Goal: Transaction & Acquisition: Purchase product/service

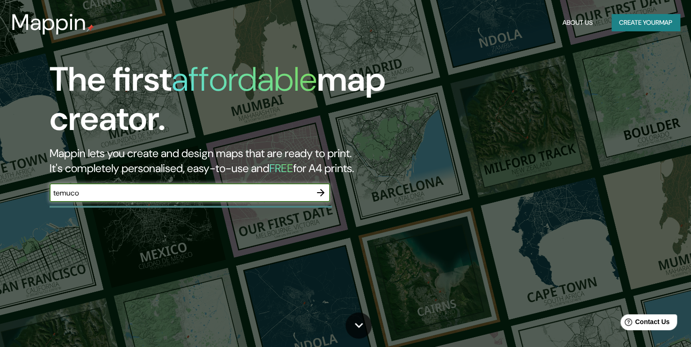
type input "temuco"
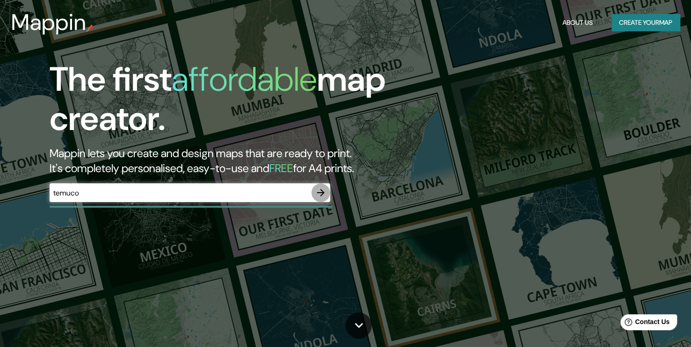
click at [321, 194] on icon "button" at bounding box center [320, 192] width 11 height 11
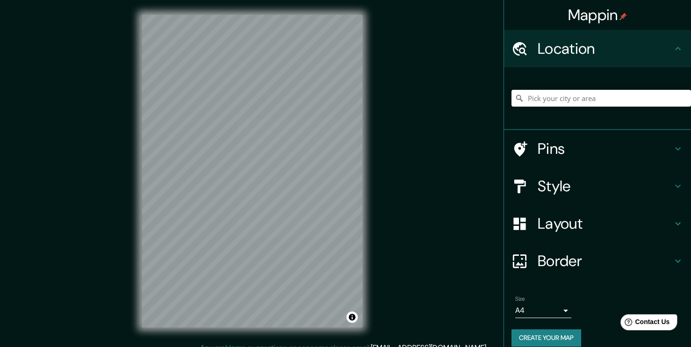
click at [579, 99] on input "Pick your city or area" at bounding box center [602, 98] width 180 height 17
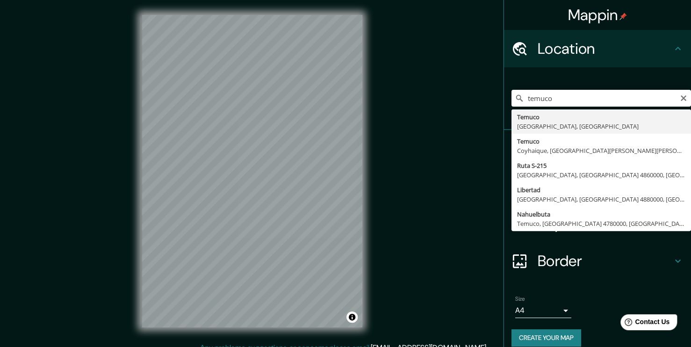
type input "[GEOGRAPHIC_DATA], [GEOGRAPHIC_DATA], [GEOGRAPHIC_DATA]"
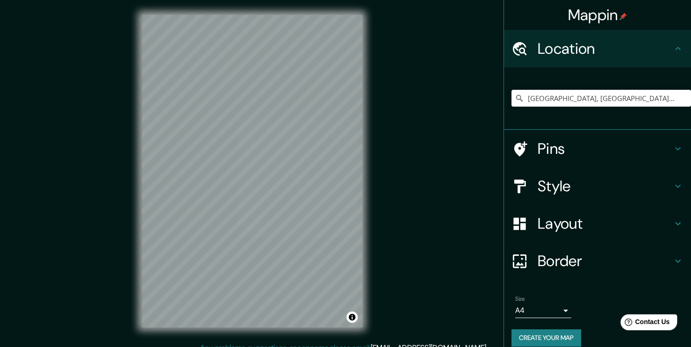
scroll to position [10, 0]
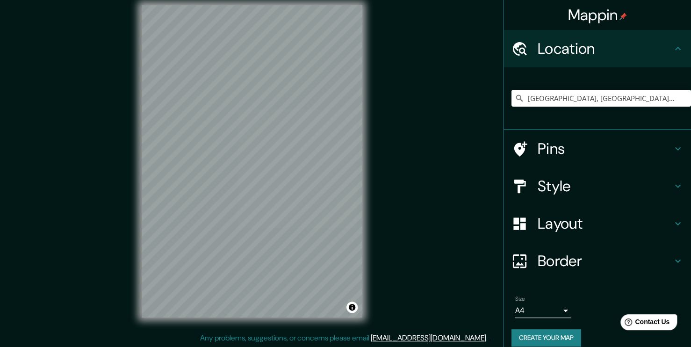
click at [559, 308] on body "Mappin Location Temuco, Región de La Araucanía, Chile Pins Style Layout Border …" at bounding box center [345, 163] width 691 height 347
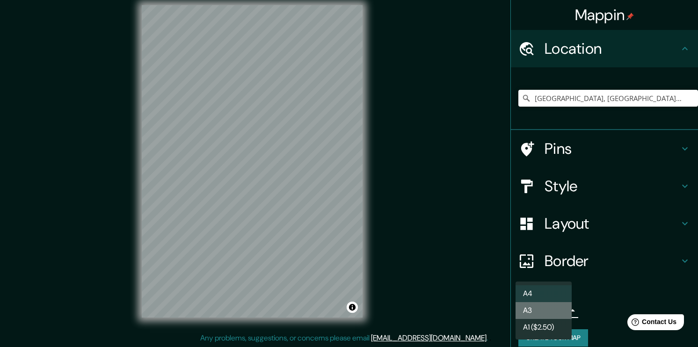
click at [537, 306] on li "A3" at bounding box center [544, 310] width 56 height 17
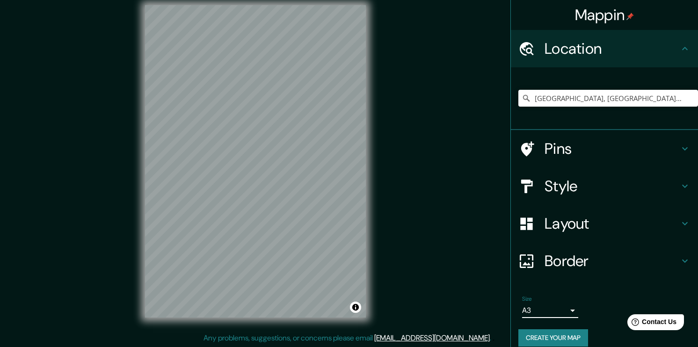
click at [559, 313] on body "Mappin Location Temuco, Región de La Araucanía, Chile Pins Style Layout Border …" at bounding box center [349, 163] width 698 height 347
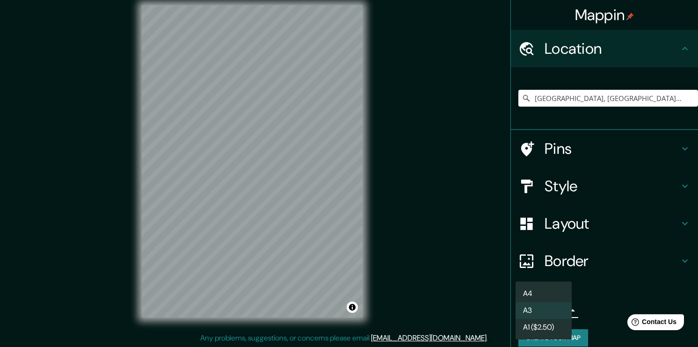
click at [546, 296] on li "A4" at bounding box center [544, 293] width 56 height 17
type input "single"
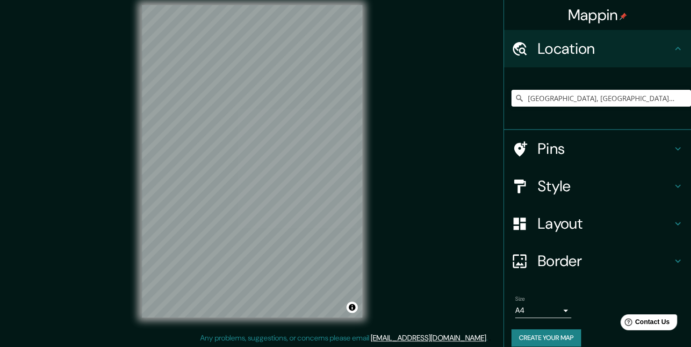
click at [675, 222] on icon at bounding box center [678, 223] width 6 height 3
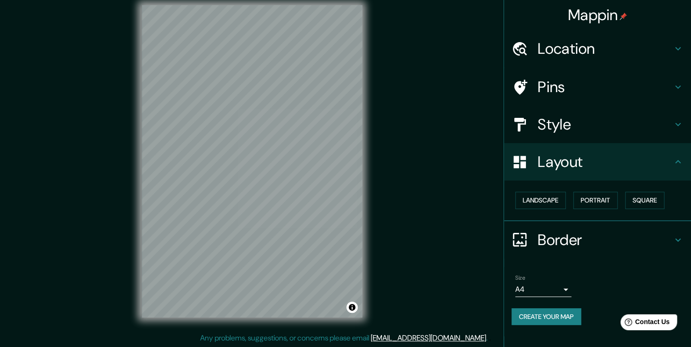
click at [673, 122] on icon at bounding box center [678, 124] width 11 height 11
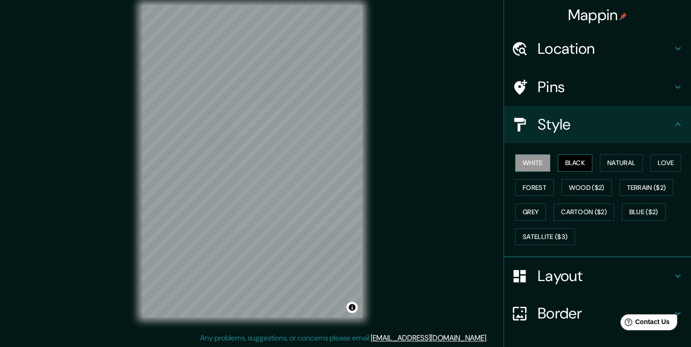
click at [566, 161] on button "Black" at bounding box center [575, 162] width 35 height 17
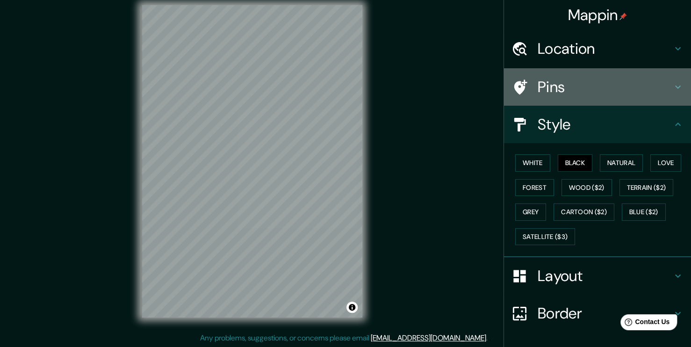
click at [673, 87] on icon at bounding box center [678, 86] width 11 height 11
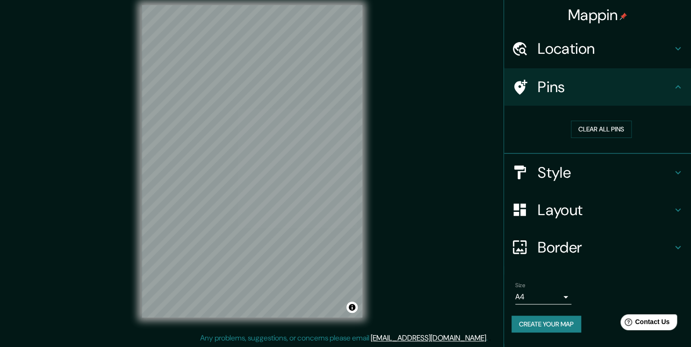
click at [678, 87] on icon at bounding box center [678, 86] width 11 height 11
click at [670, 173] on h4 "Style" at bounding box center [605, 172] width 135 height 19
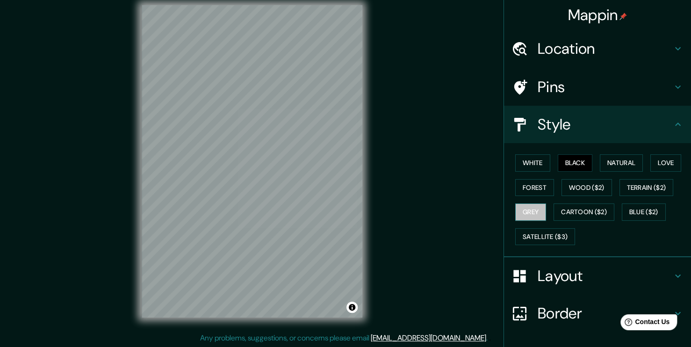
click at [533, 213] on button "Grey" at bounding box center [531, 211] width 31 height 17
click at [528, 186] on button "Forest" at bounding box center [535, 187] width 39 height 17
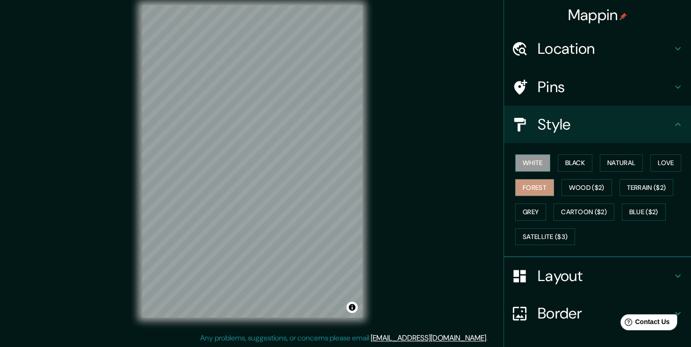
click at [529, 162] on button "White" at bounding box center [533, 162] width 35 height 17
click at [636, 162] on div "White Black Natural Love Forest Wood ($2) Terrain ($2) Grey Cartoon ($2) Blue (…" at bounding box center [602, 200] width 180 height 98
click at [620, 162] on button "Natural" at bounding box center [621, 162] width 43 height 17
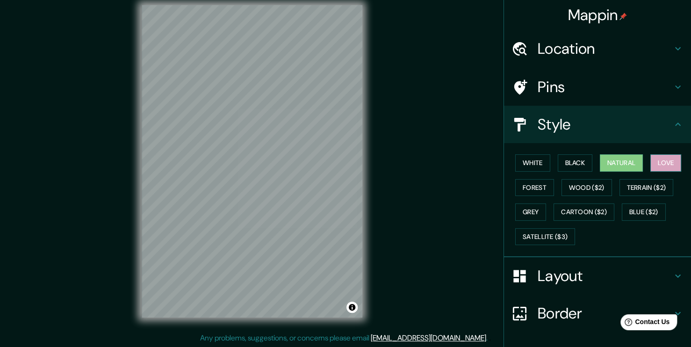
click at [651, 162] on button "Love" at bounding box center [666, 162] width 31 height 17
click at [648, 182] on button "Terrain ($2)" at bounding box center [647, 187] width 54 height 17
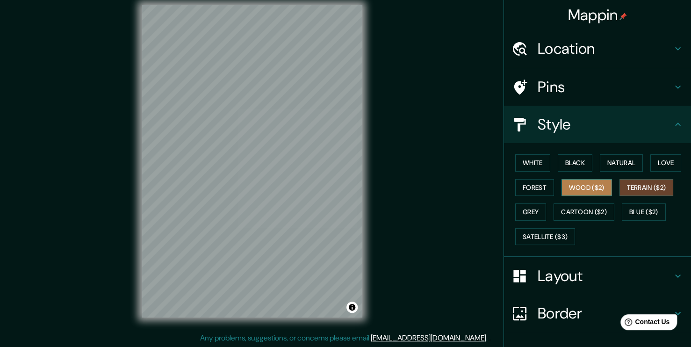
click at [593, 189] on button "Wood ($2)" at bounding box center [587, 187] width 51 height 17
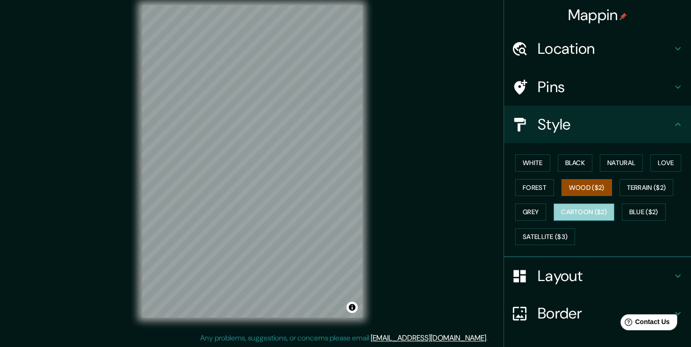
click at [585, 209] on button "Cartoon ($2)" at bounding box center [584, 211] width 61 height 17
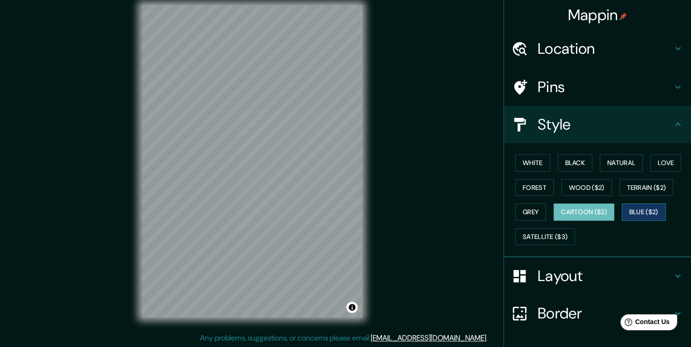
click at [625, 212] on button "Blue ($2)" at bounding box center [644, 211] width 44 height 17
click at [564, 166] on button "Black" at bounding box center [575, 162] width 35 height 17
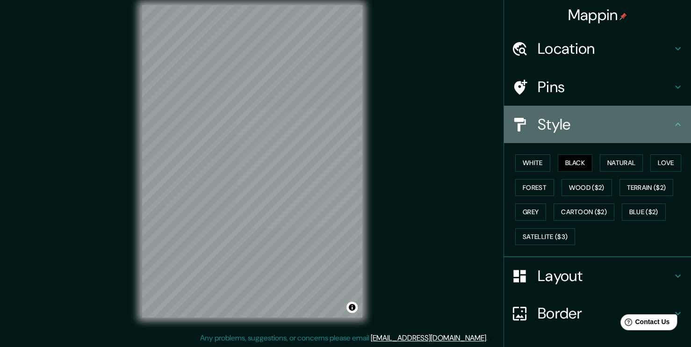
click at [675, 124] on icon at bounding box center [678, 124] width 6 height 3
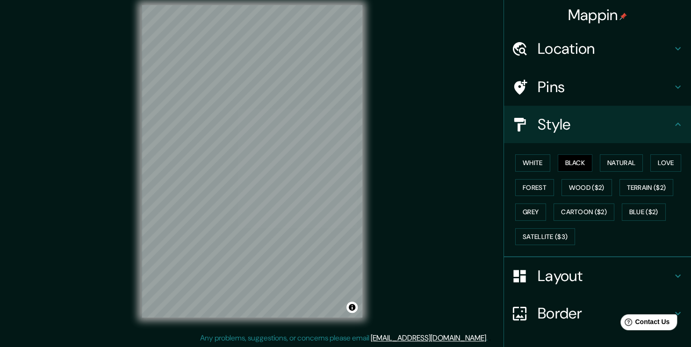
click at [674, 124] on icon at bounding box center [678, 124] width 11 height 11
click at [675, 124] on icon at bounding box center [678, 124] width 6 height 3
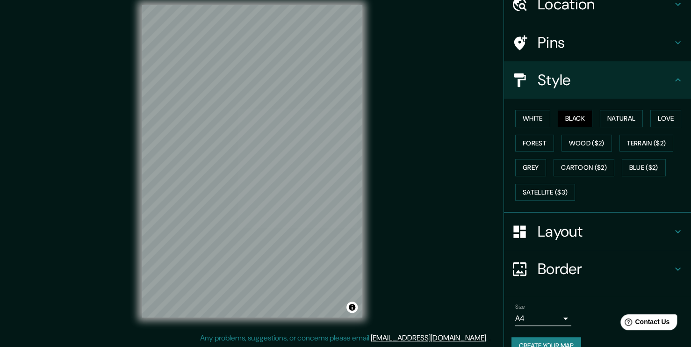
scroll to position [61, 0]
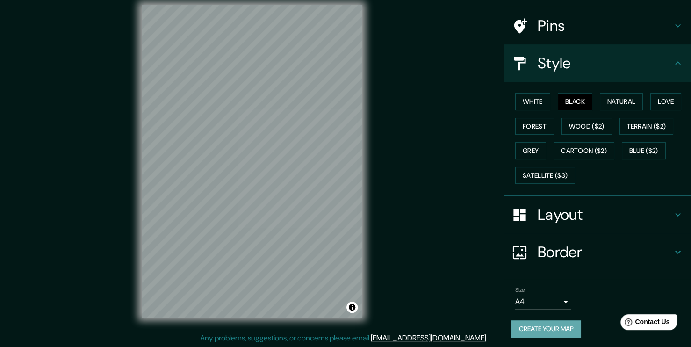
click at [543, 330] on button "Create your map" at bounding box center [547, 328] width 70 height 17
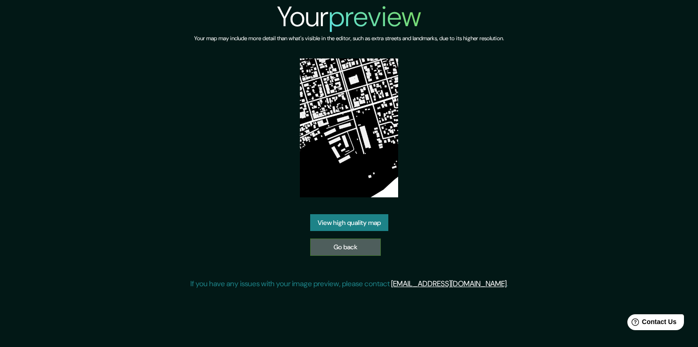
click at [367, 245] on link "Go back" at bounding box center [345, 247] width 71 height 17
click at [324, 221] on link "View high quality map" at bounding box center [349, 222] width 78 height 17
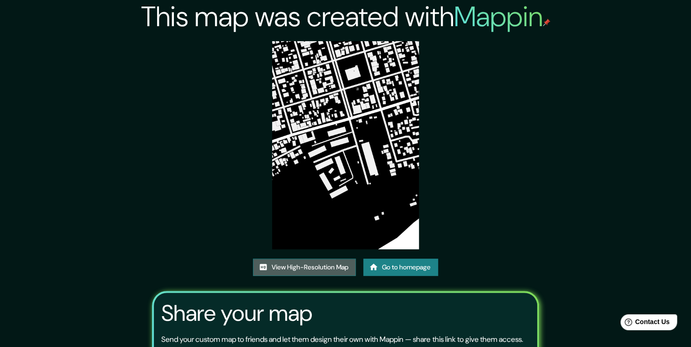
click at [327, 268] on link "View High-Resolution Map" at bounding box center [304, 267] width 103 height 17
